Goal: Find specific page/section: Find specific page/section

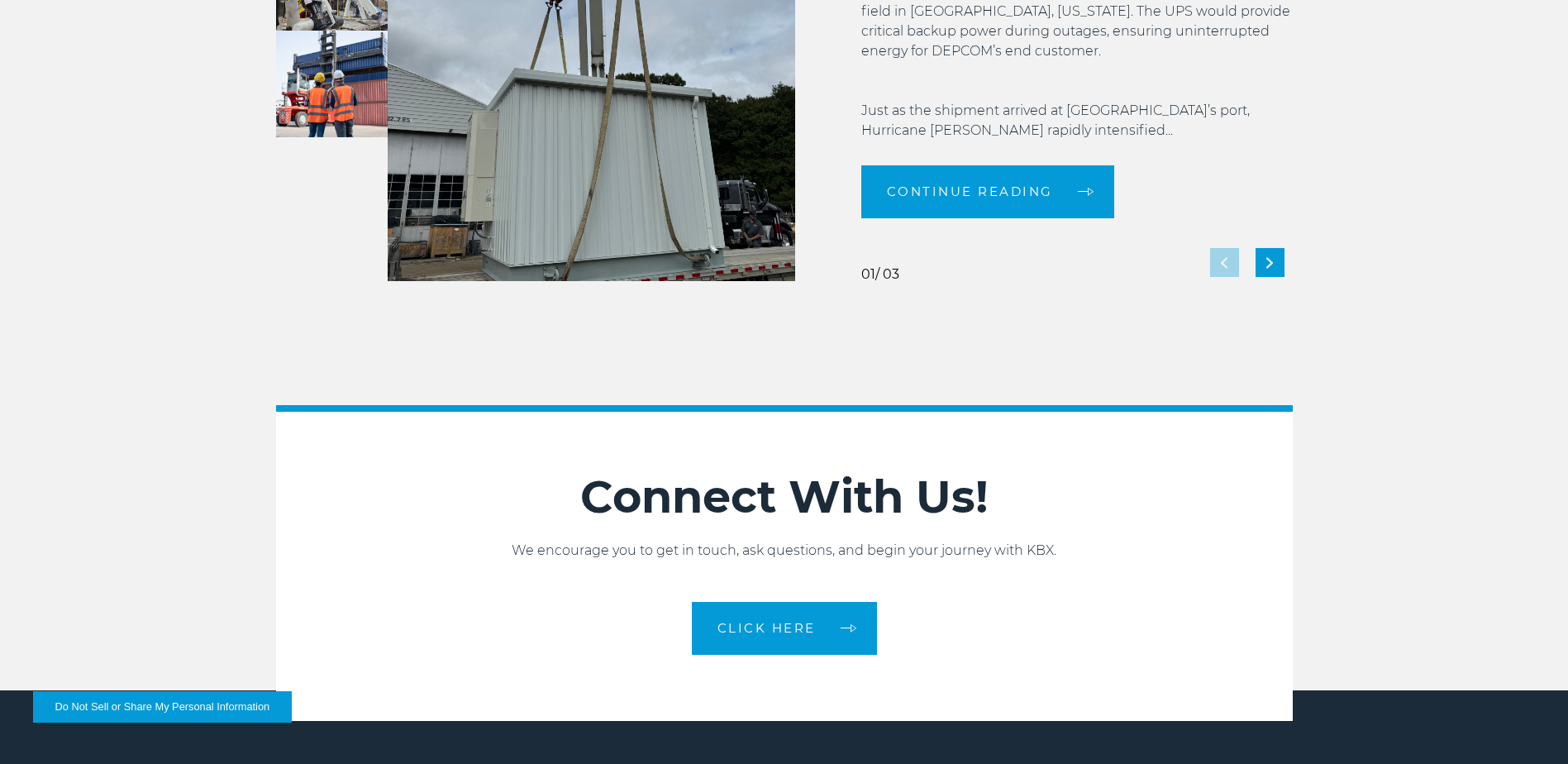
scroll to position [3686, 0]
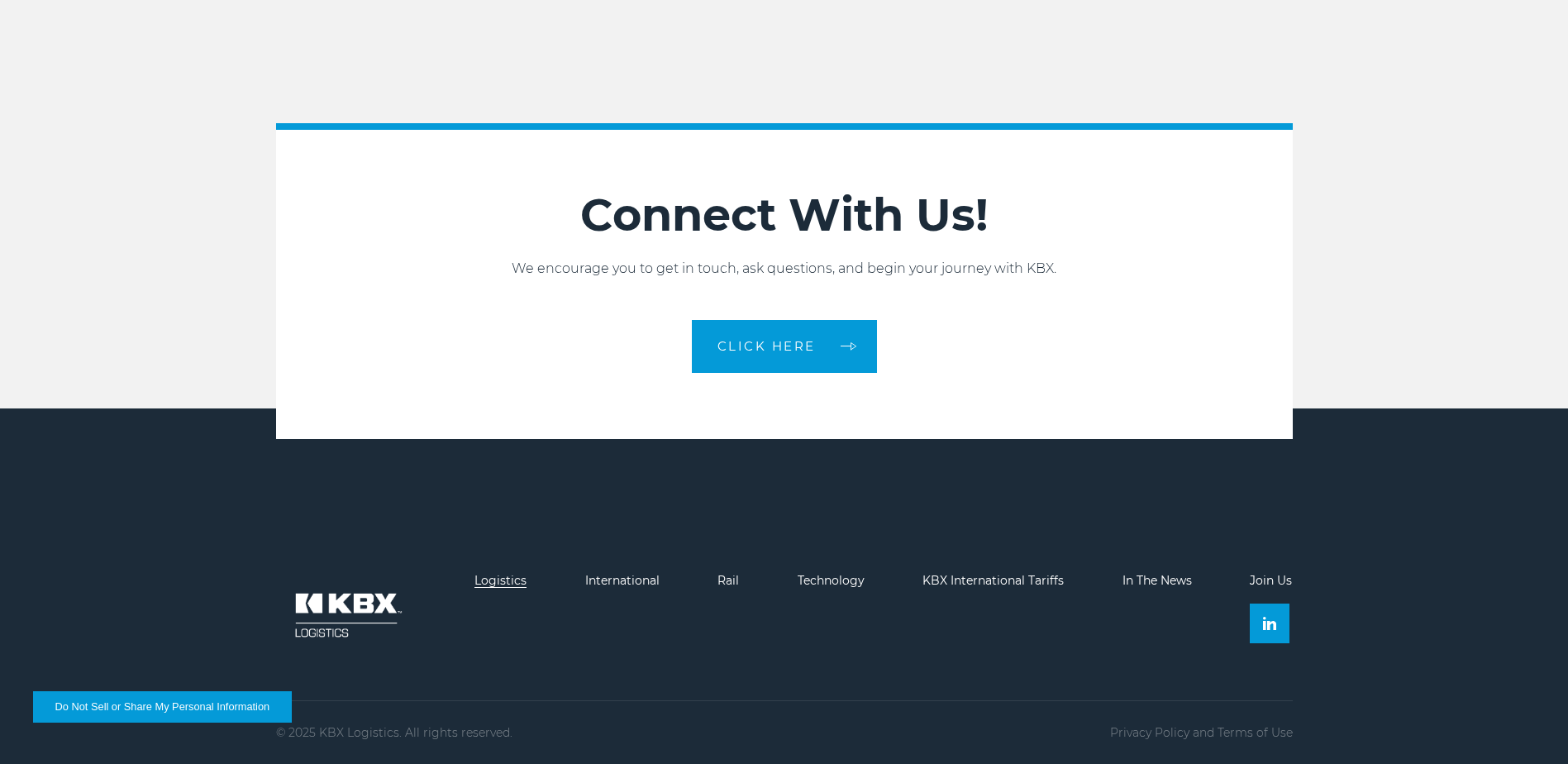
click at [483, 573] on link "Logistics" at bounding box center [500, 580] width 52 height 15
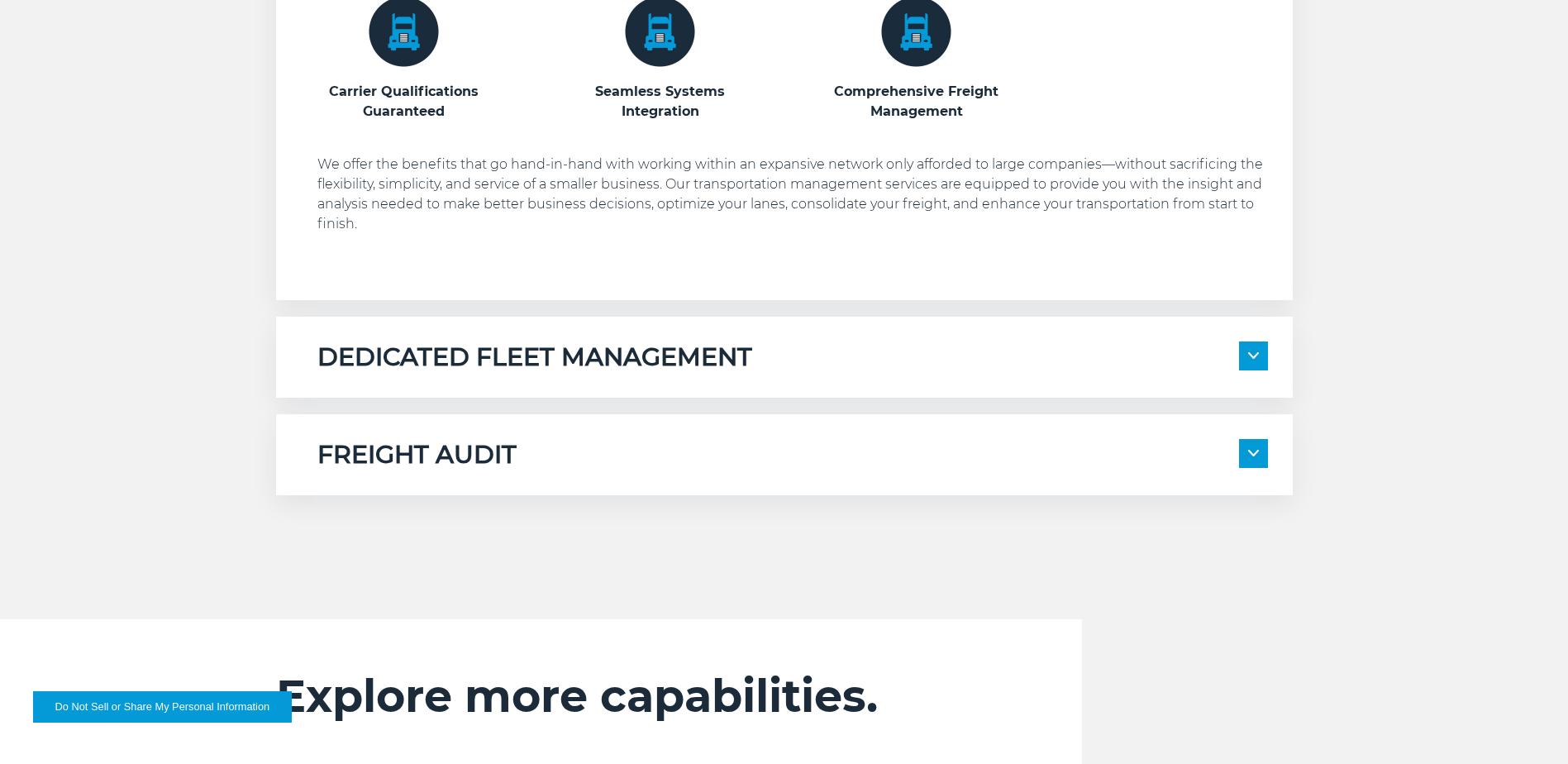
scroll to position [1406, 0]
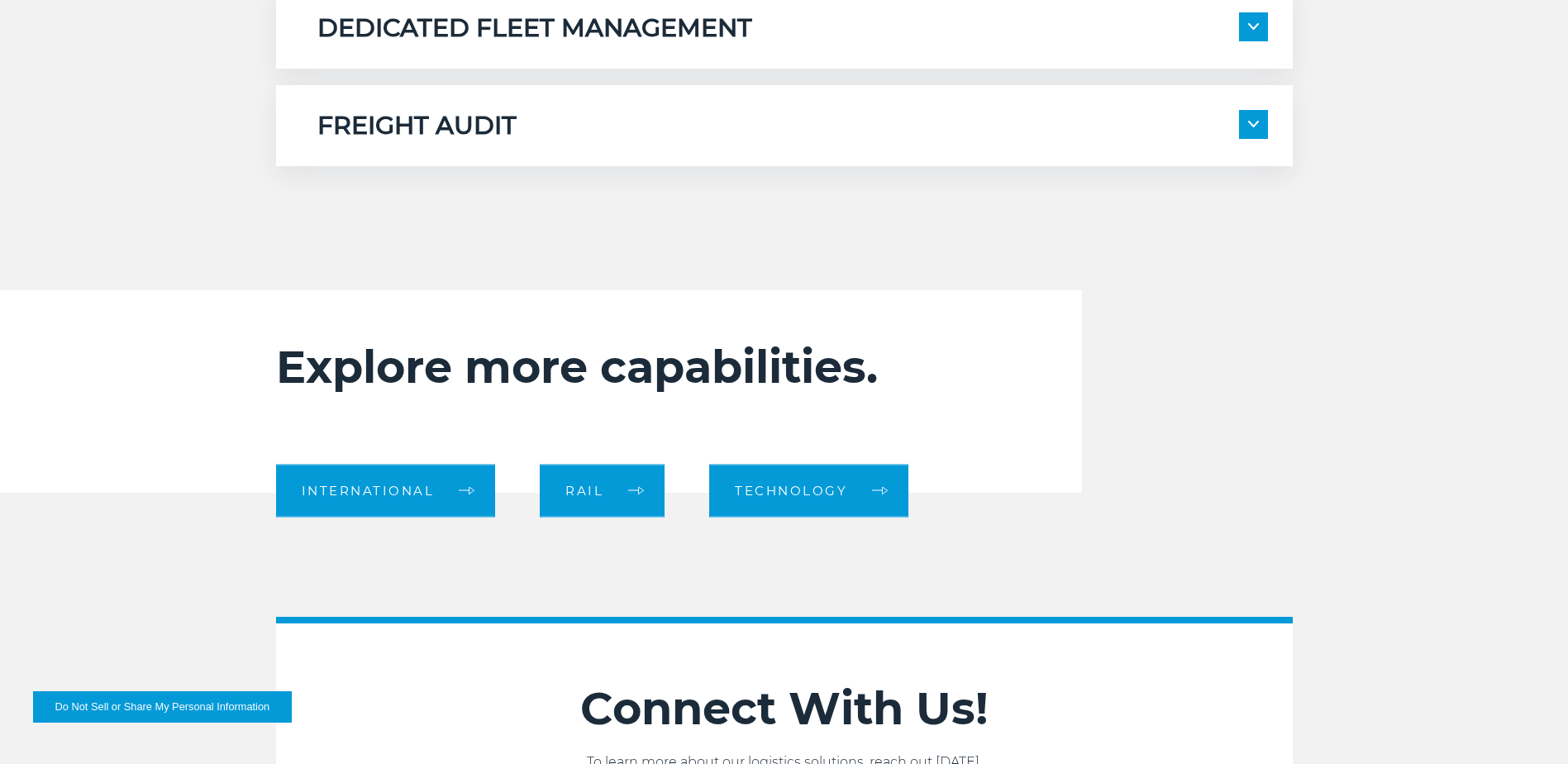
click at [602, 121] on div "FREIGHT AUDIT" at bounding box center [792, 125] width 951 height 32
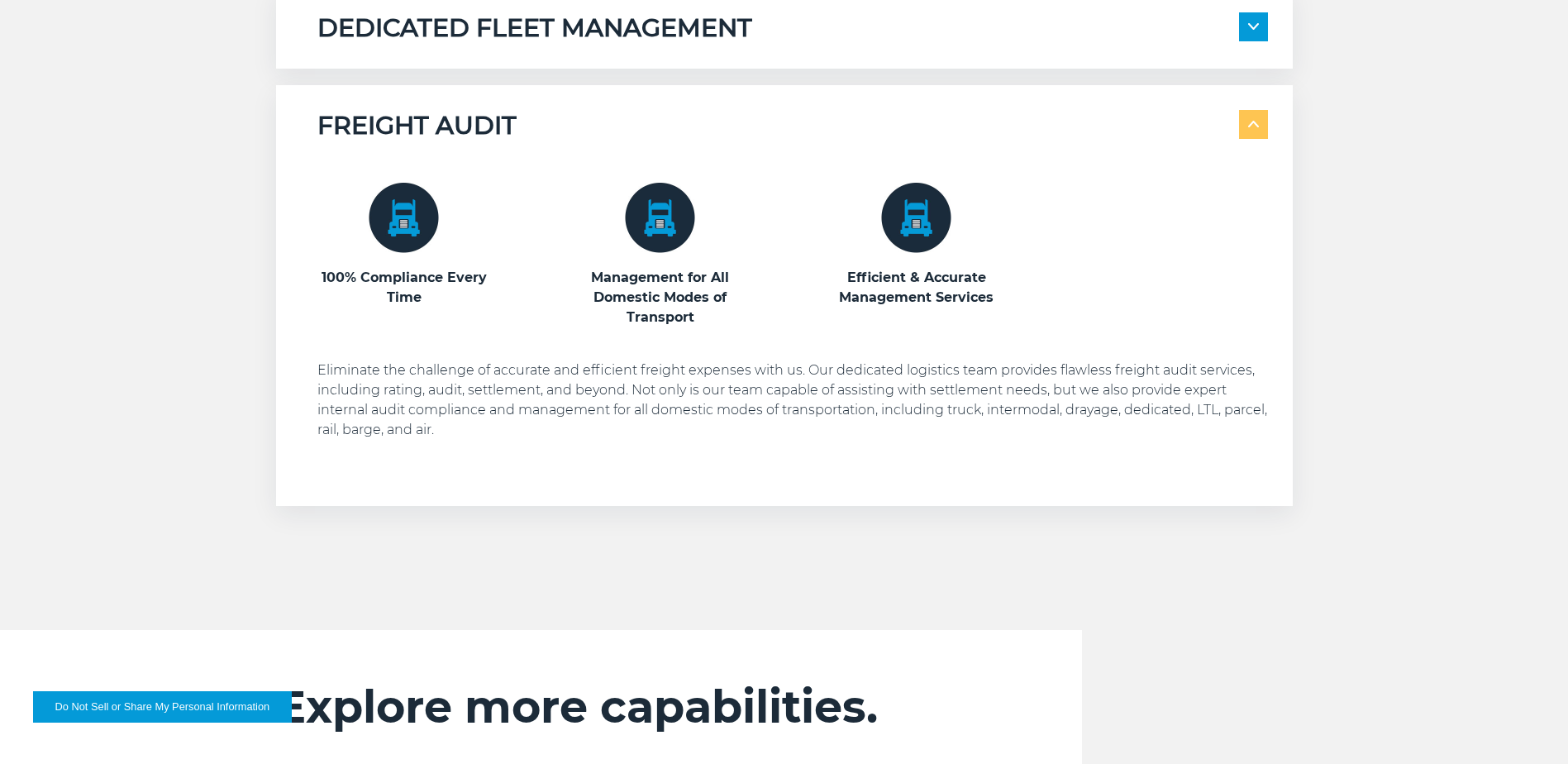
click at [602, 121] on div "FREIGHT AUDIT" at bounding box center [792, 125] width 951 height 32
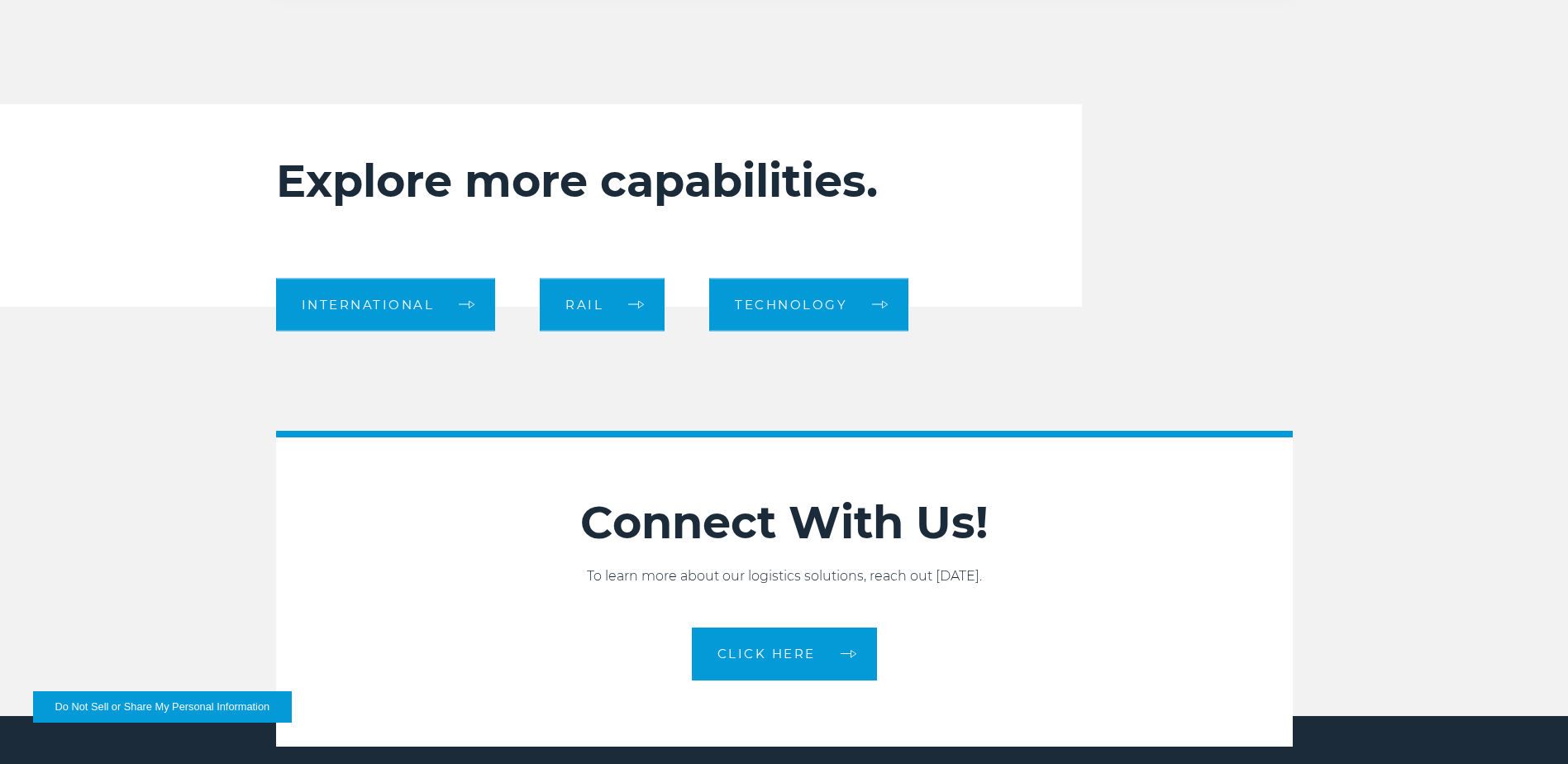
scroll to position [1571, 0]
